Goal: Check status: Check status

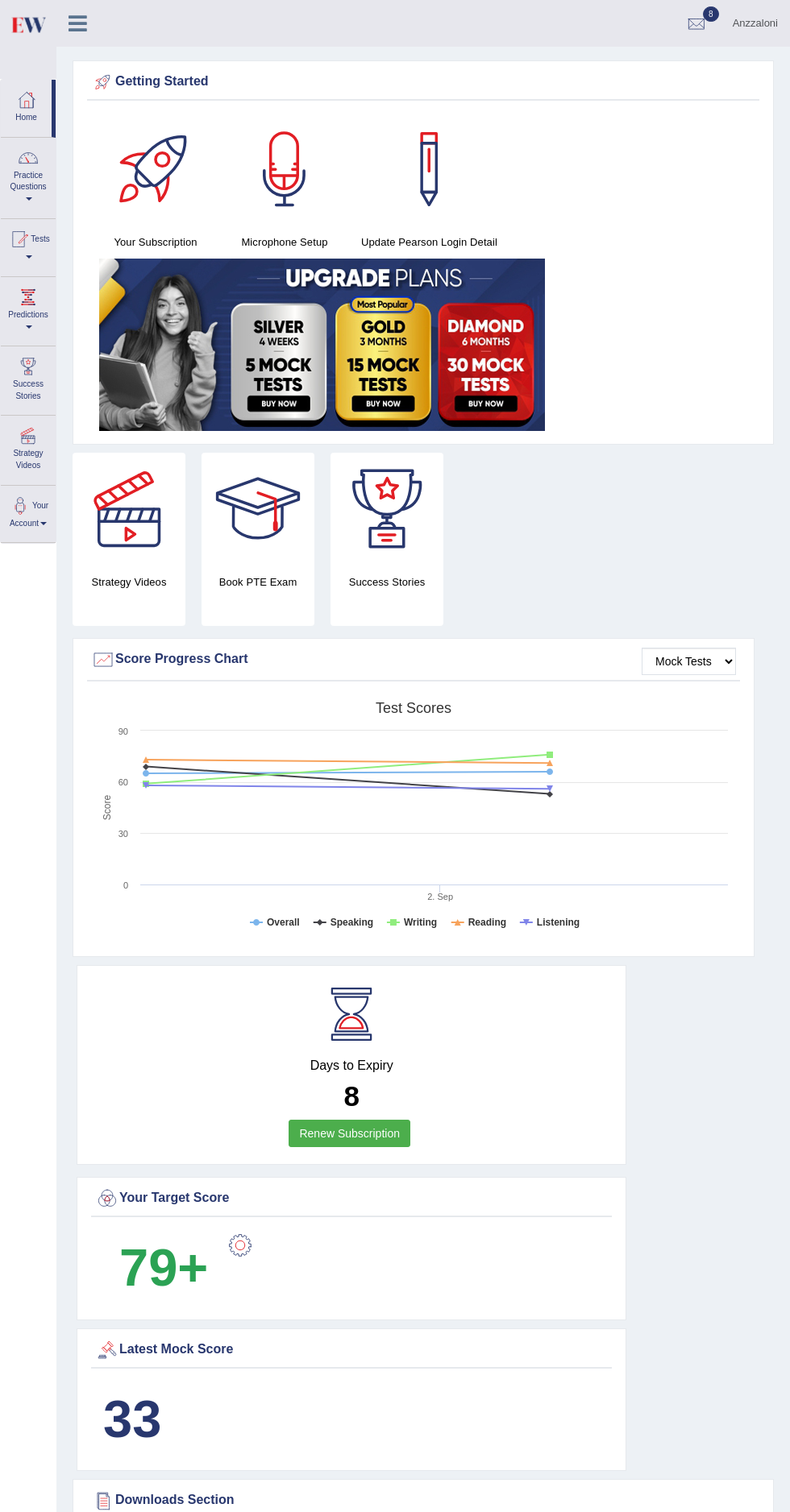
click at [56, 19] on div at bounding box center [28, 40] width 57 height 79
click at [31, 229] on div at bounding box center [19, 239] width 24 height 24
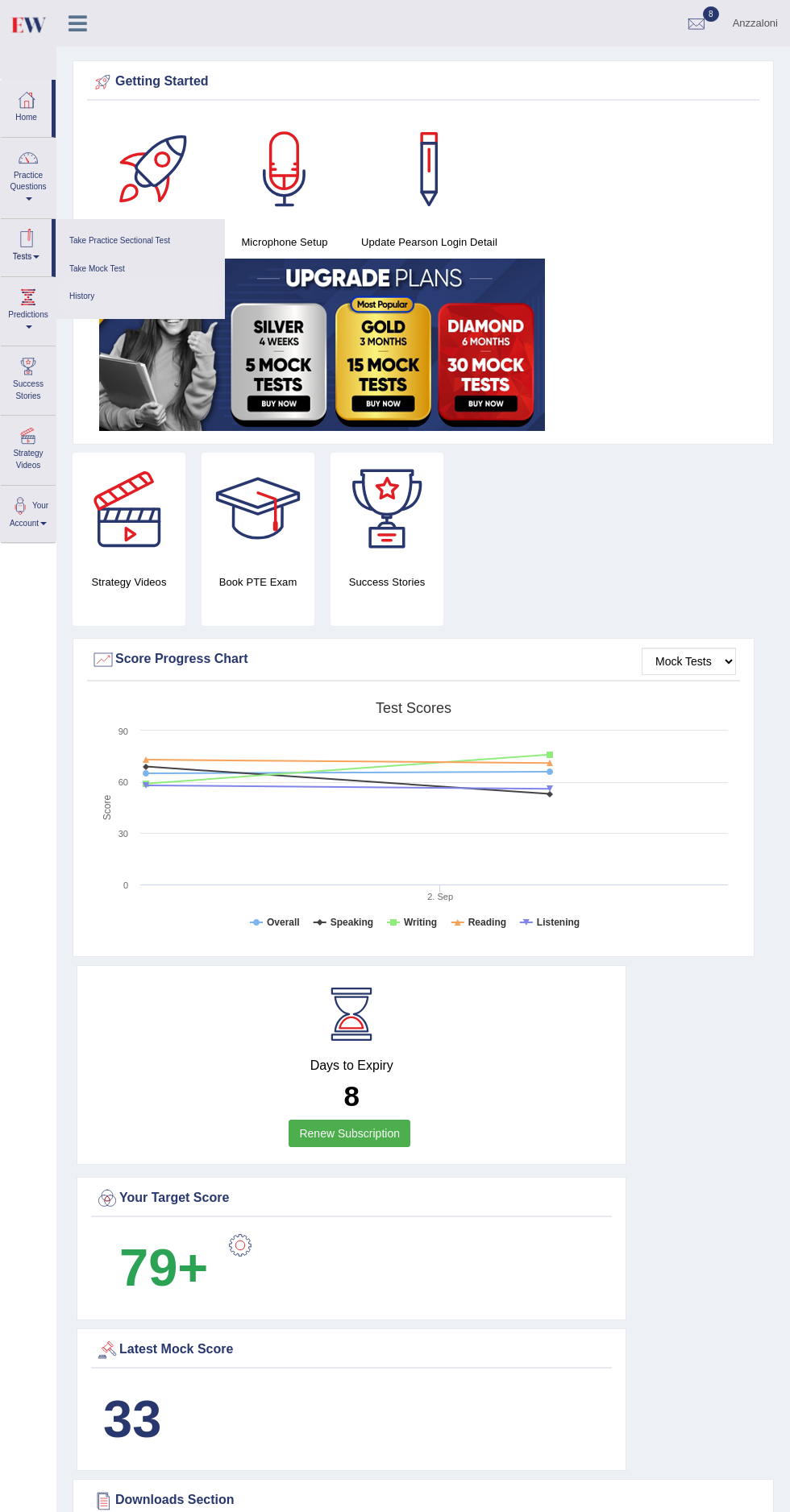
click at [94, 291] on link "History" at bounding box center [140, 296] width 153 height 28
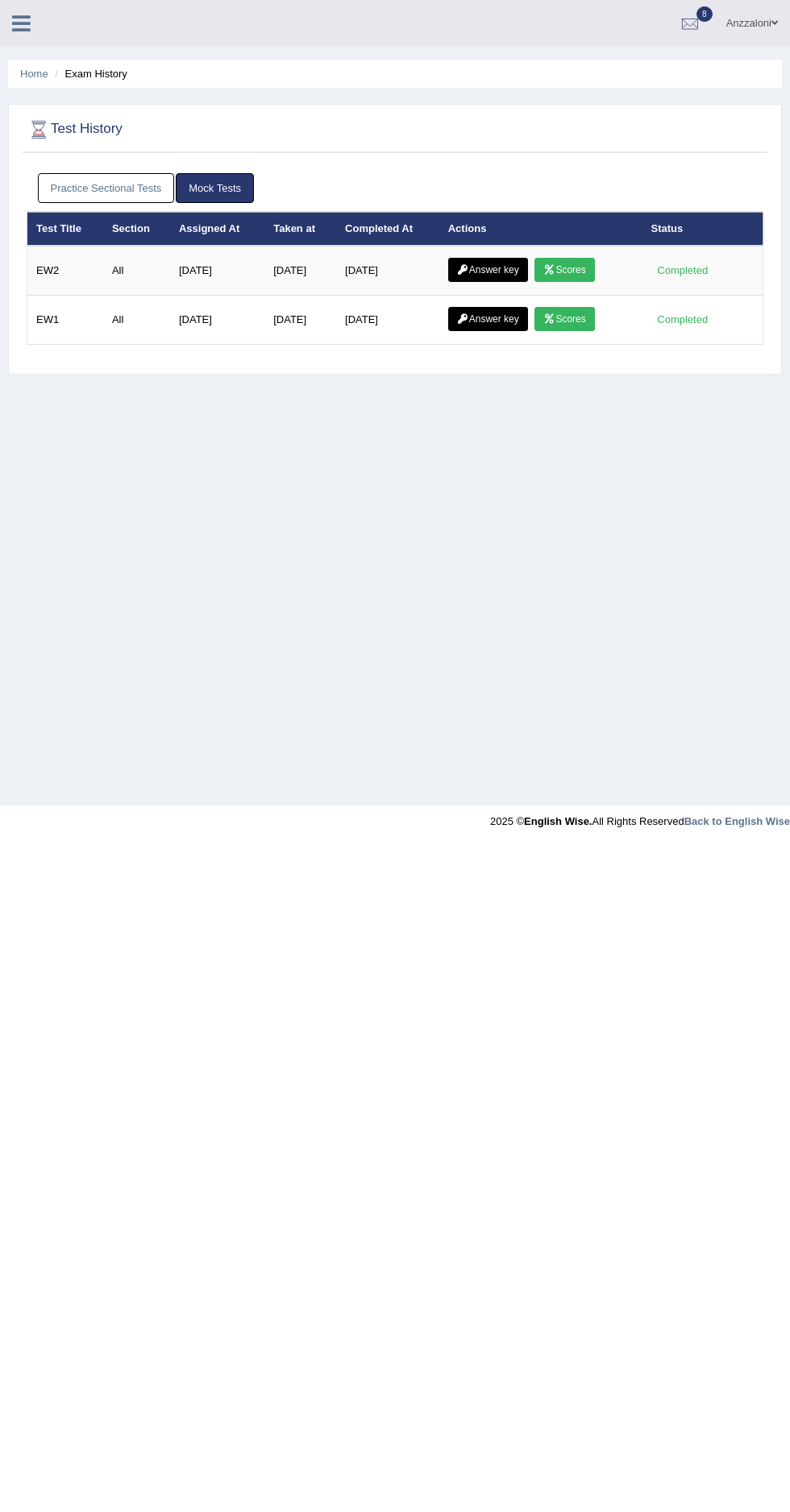
click at [95, 187] on link "Practice Sectional Tests" at bounding box center [106, 188] width 137 height 30
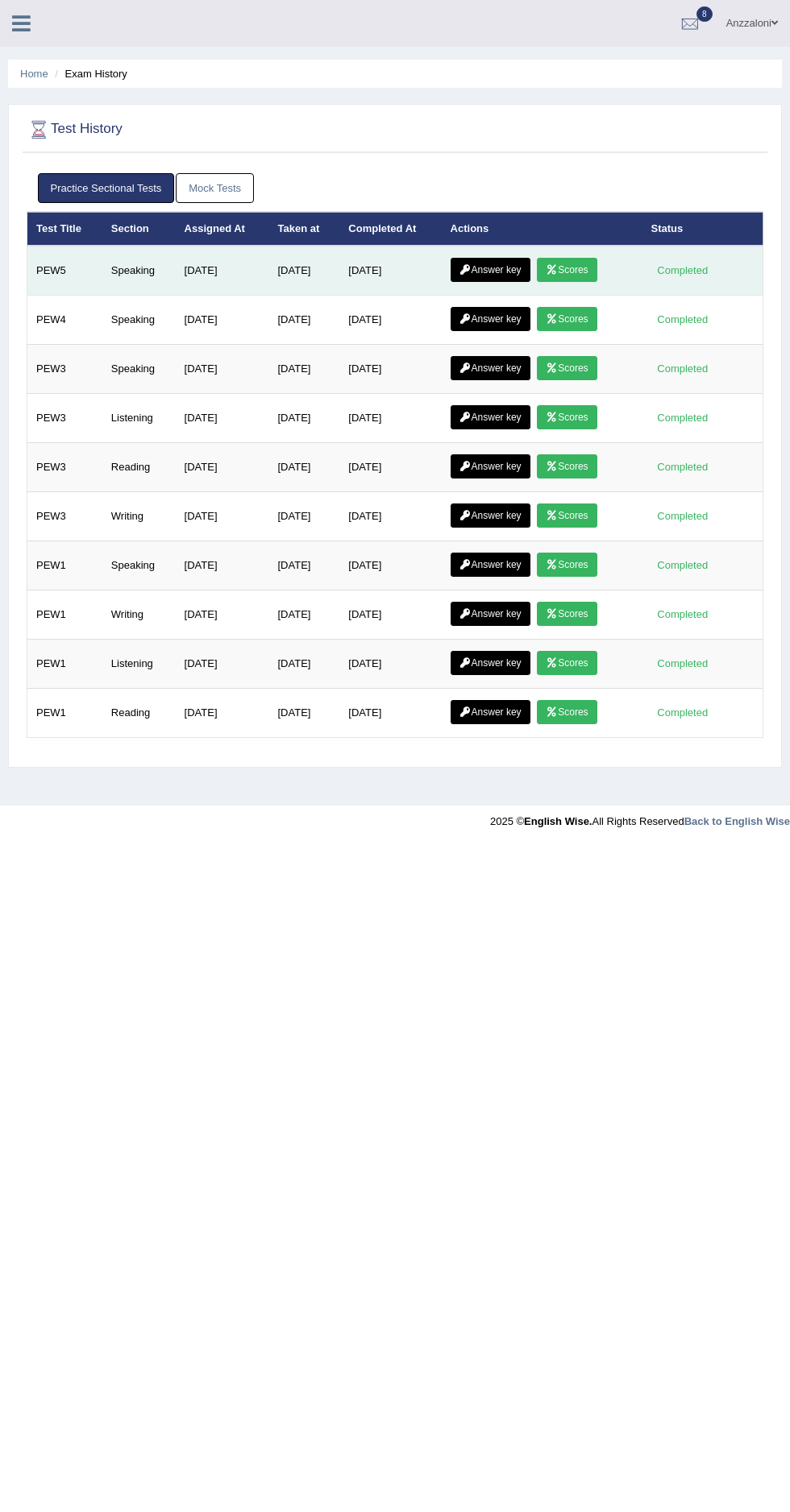
click at [558, 269] on icon at bounding box center [551, 270] width 12 height 10
